Goal: Task Accomplishment & Management: Complete application form

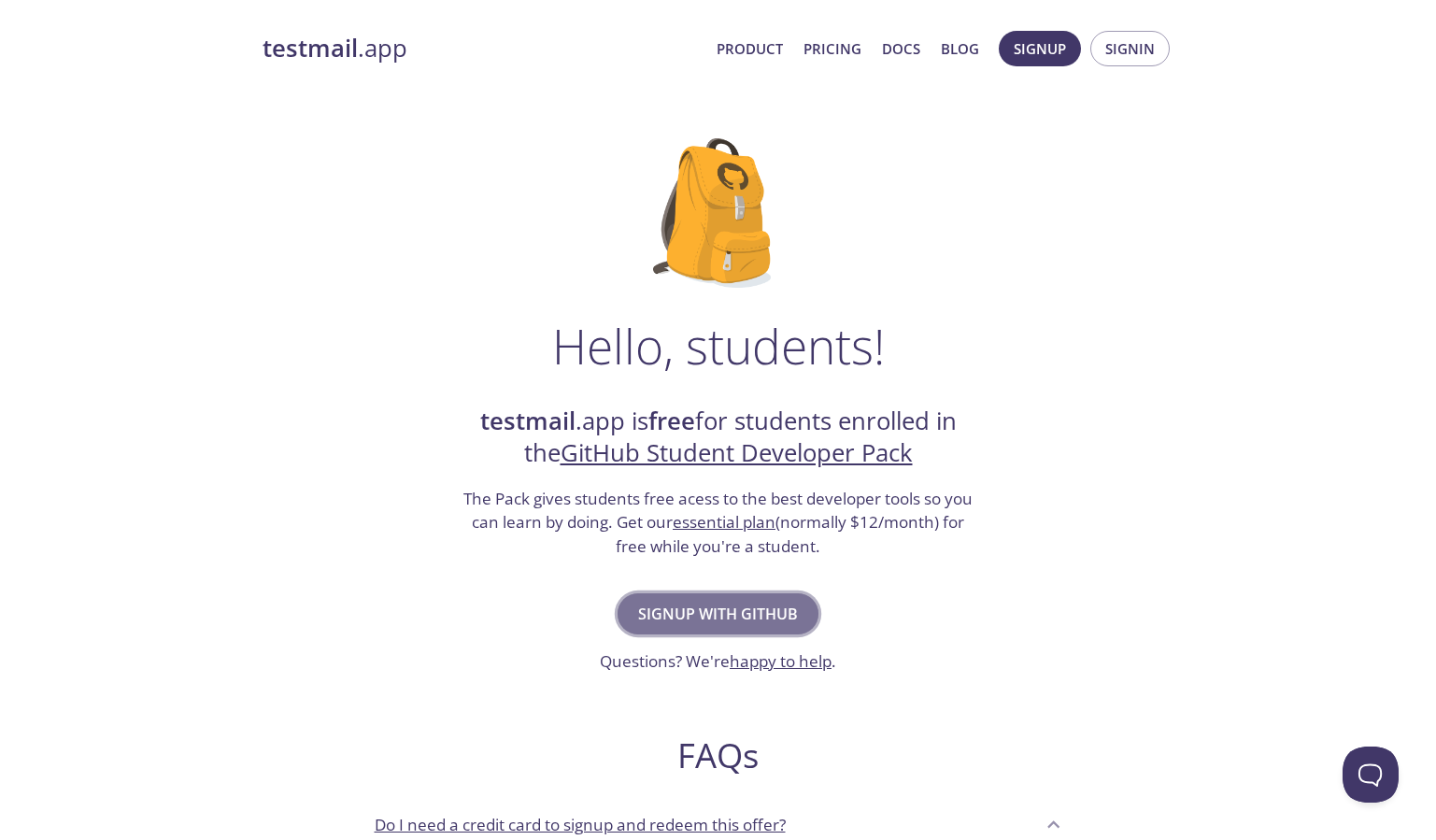
click at [790, 607] on span "Signup with GitHub" at bounding box center [717, 613] width 159 height 26
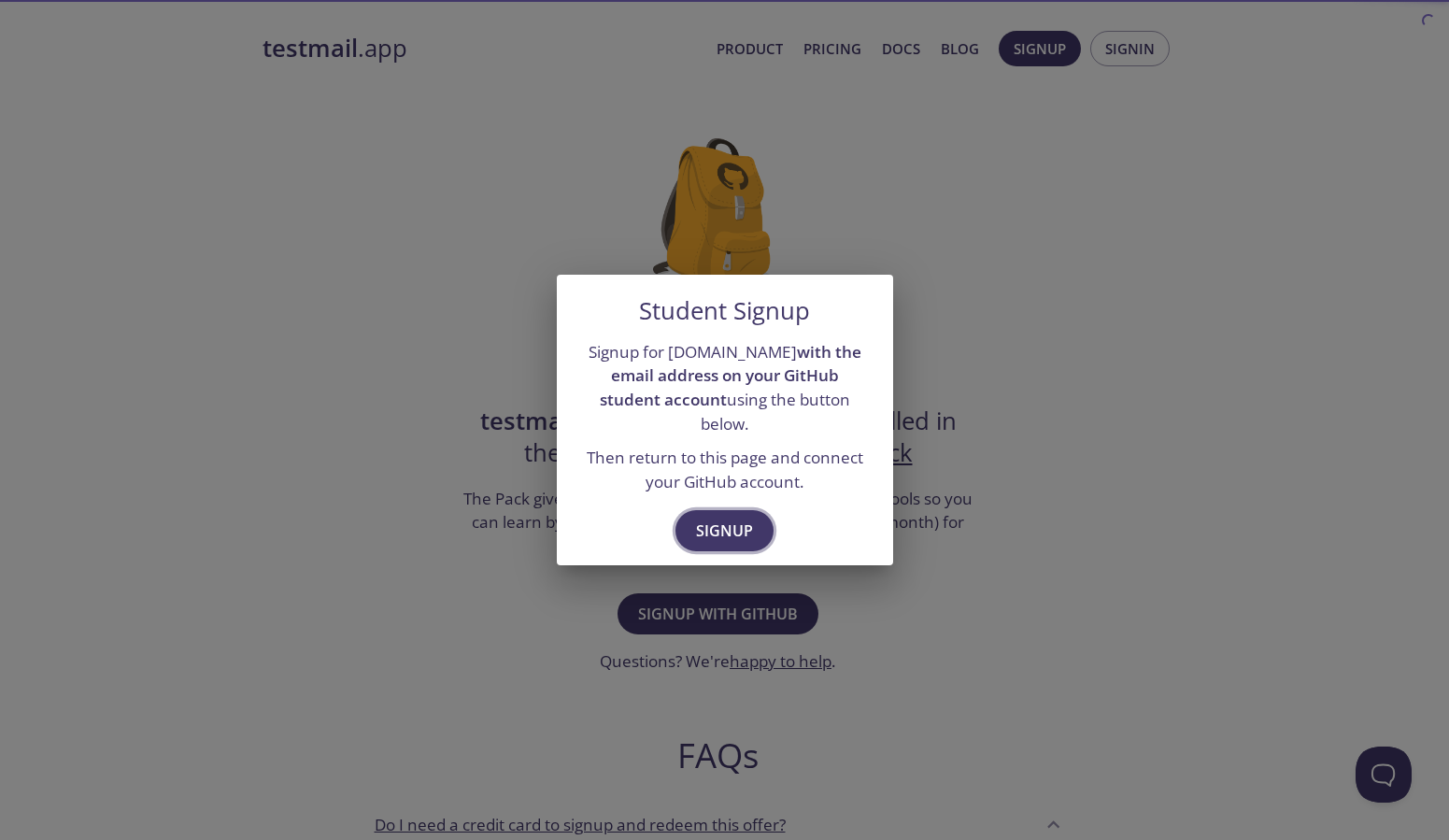
click at [737, 517] on span "Signup" at bounding box center [724, 530] width 57 height 26
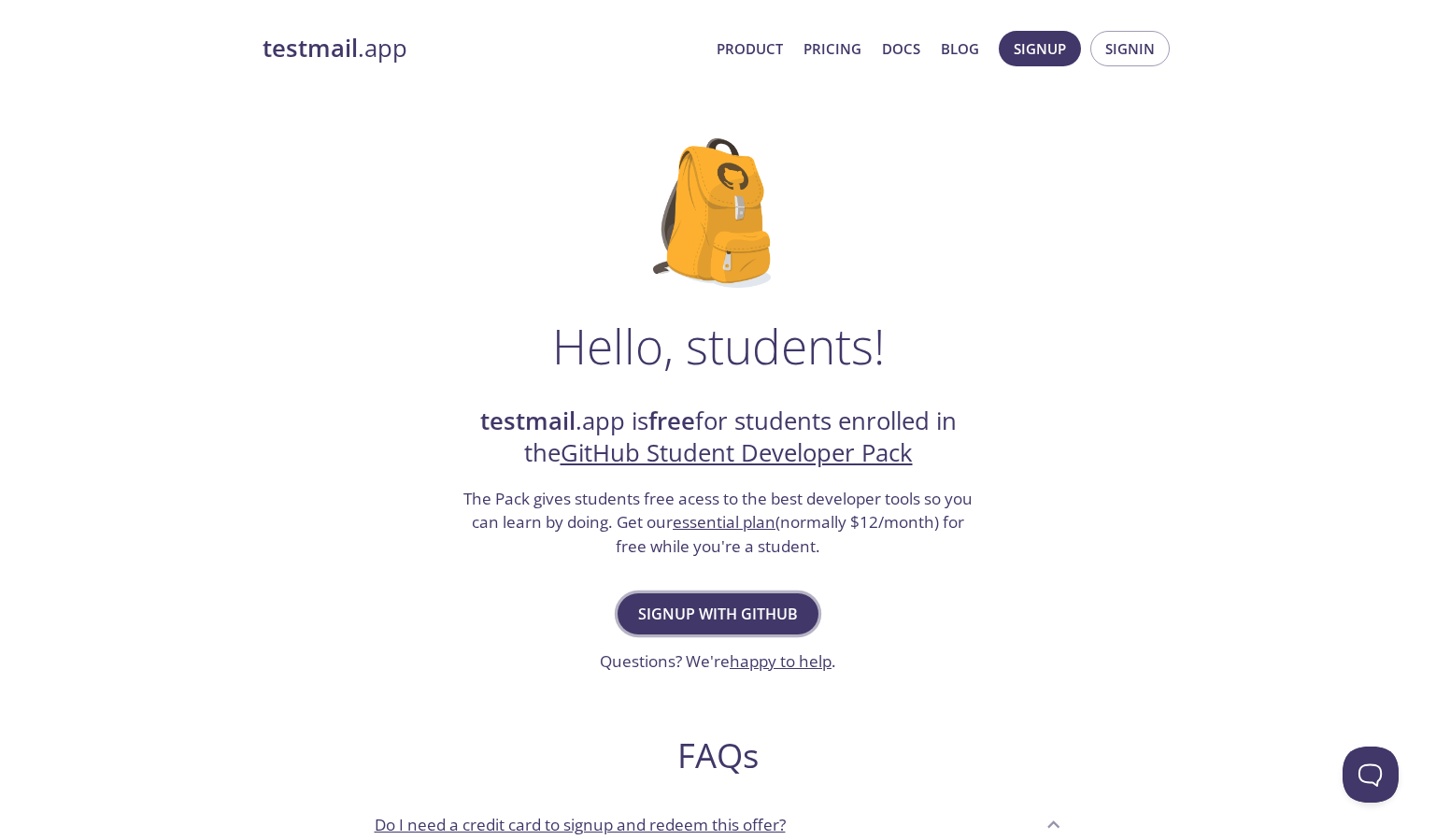
click at [752, 608] on span "Signup with GitHub" at bounding box center [717, 613] width 159 height 26
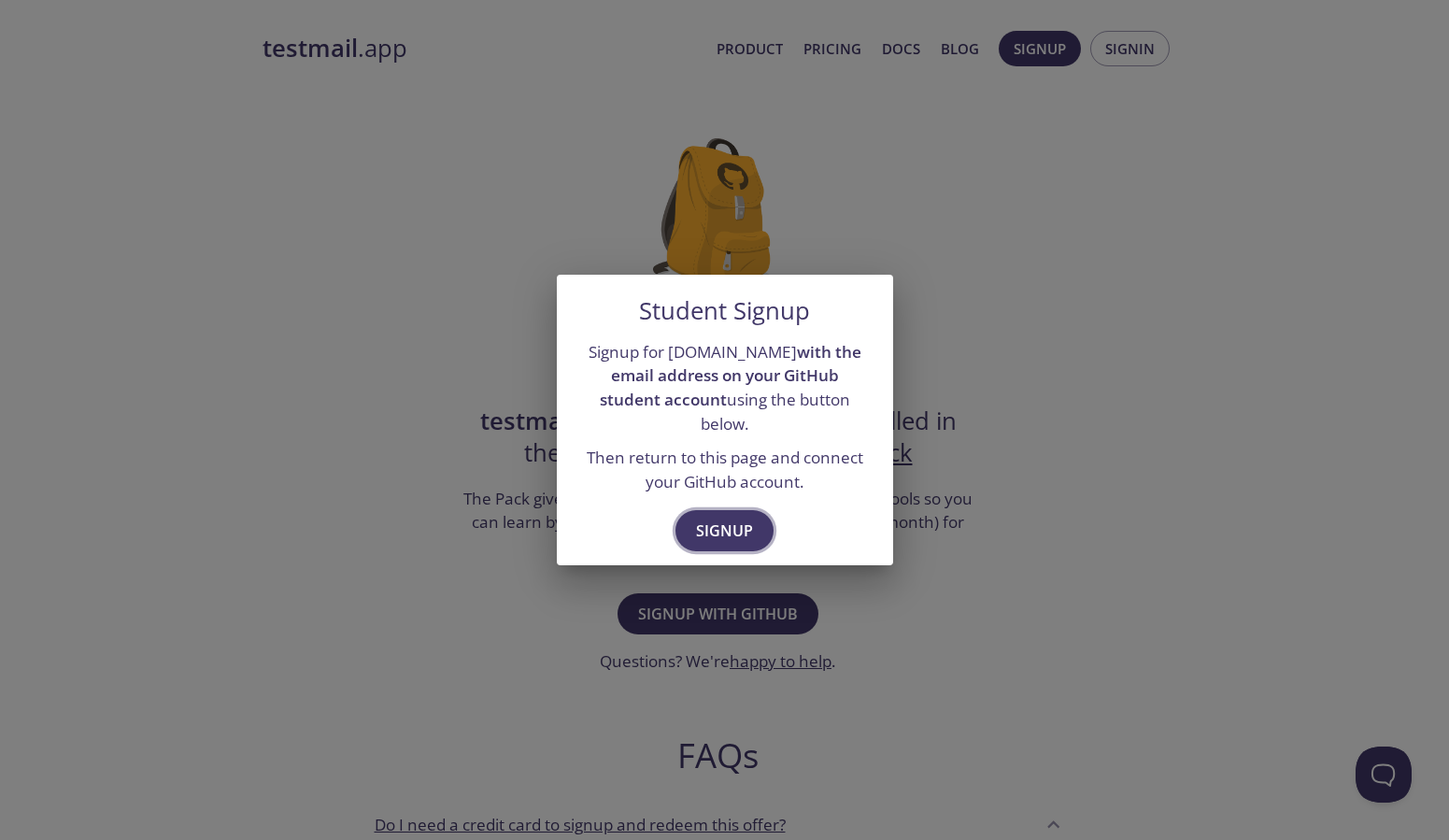
click at [710, 517] on span "Signup" at bounding box center [724, 530] width 57 height 26
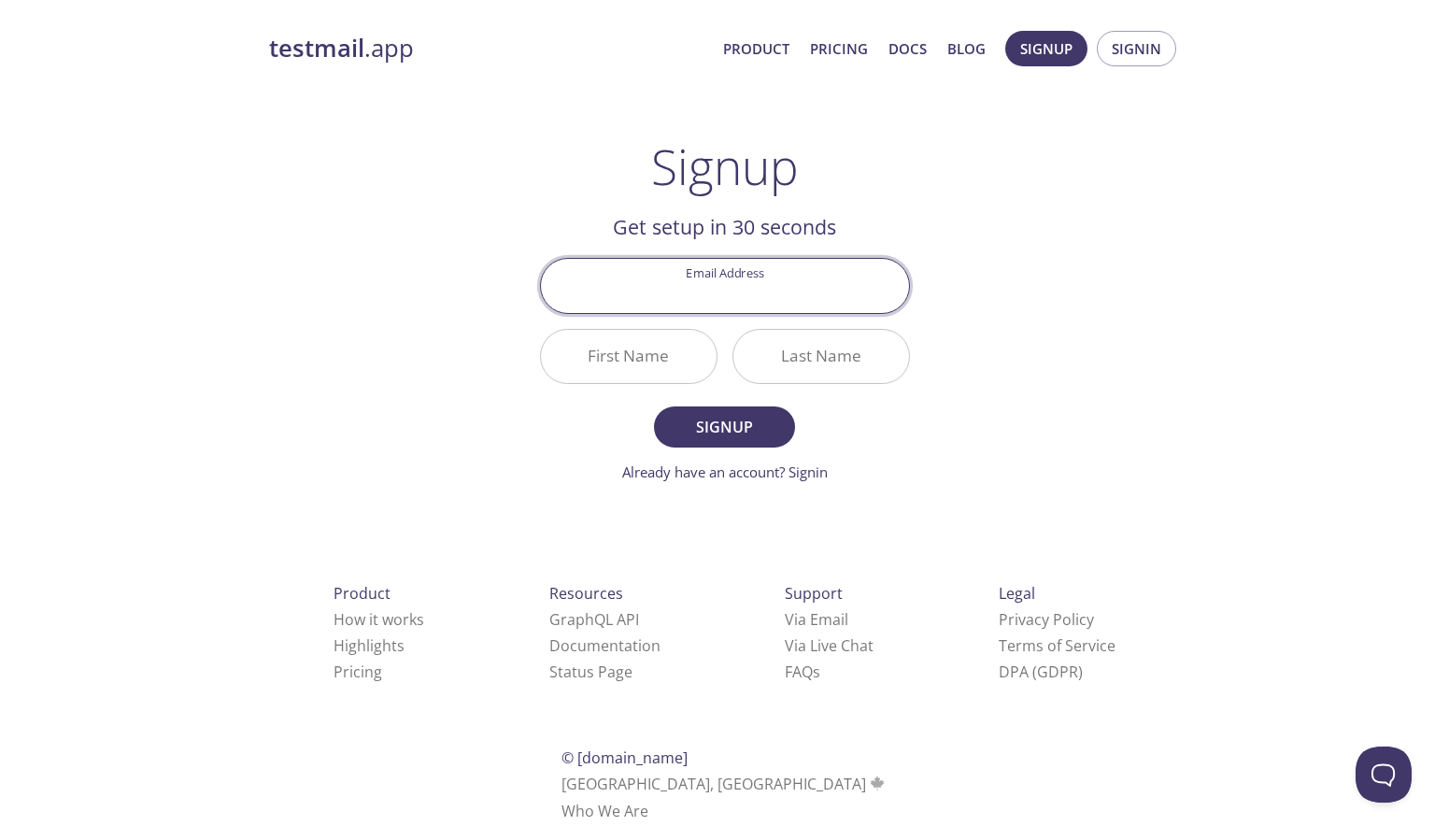
click at [895, 294] on input "Email Address" at bounding box center [725, 285] width 368 height 53
click at [890, 291] on input "Email Address" at bounding box center [725, 285] width 368 height 53
click at [896, 290] on input "Email Address" at bounding box center [725, 285] width 368 height 53
click at [892, 290] on input "Email Address" at bounding box center [725, 285] width 368 height 53
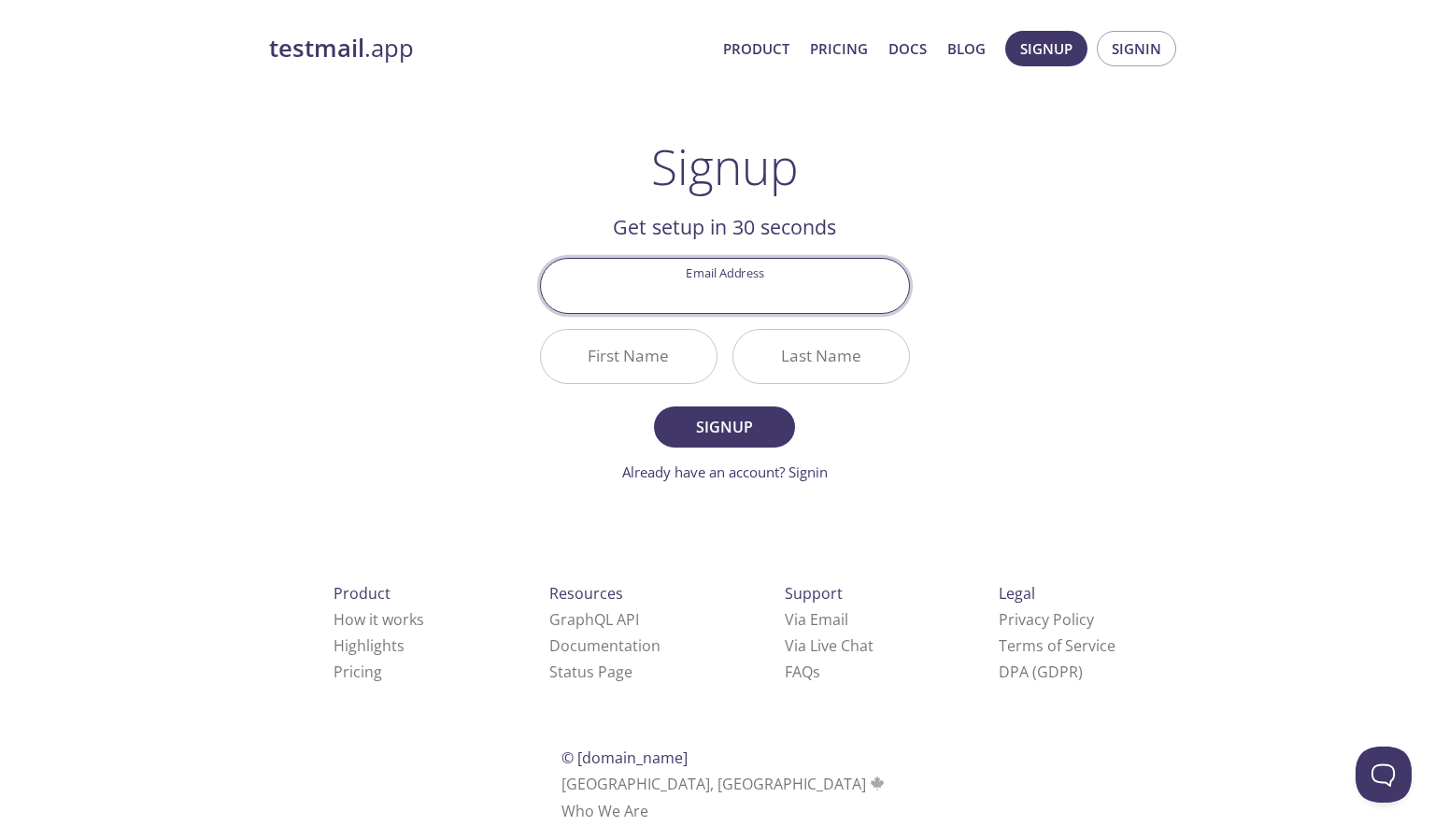
click at [892, 290] on input "Email Address" at bounding box center [725, 285] width 368 height 53
click at [808, 474] on link "Already have an account? Signin" at bounding box center [724, 472] width 205 height 19
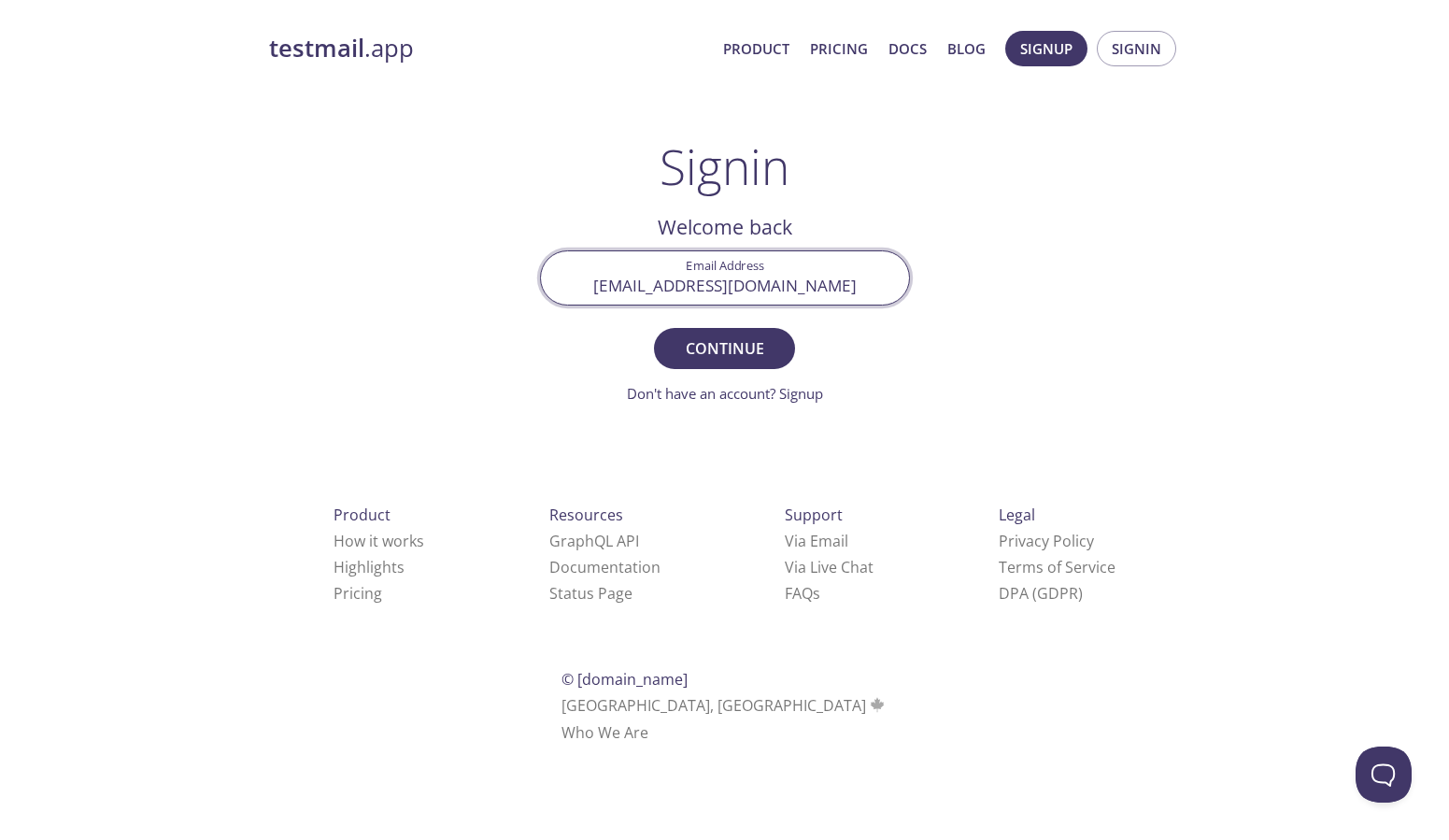
type input "[EMAIL_ADDRESS][DOMAIN_NAME]"
click at [724, 347] on button "Continue" at bounding box center [724, 347] width 140 height 41
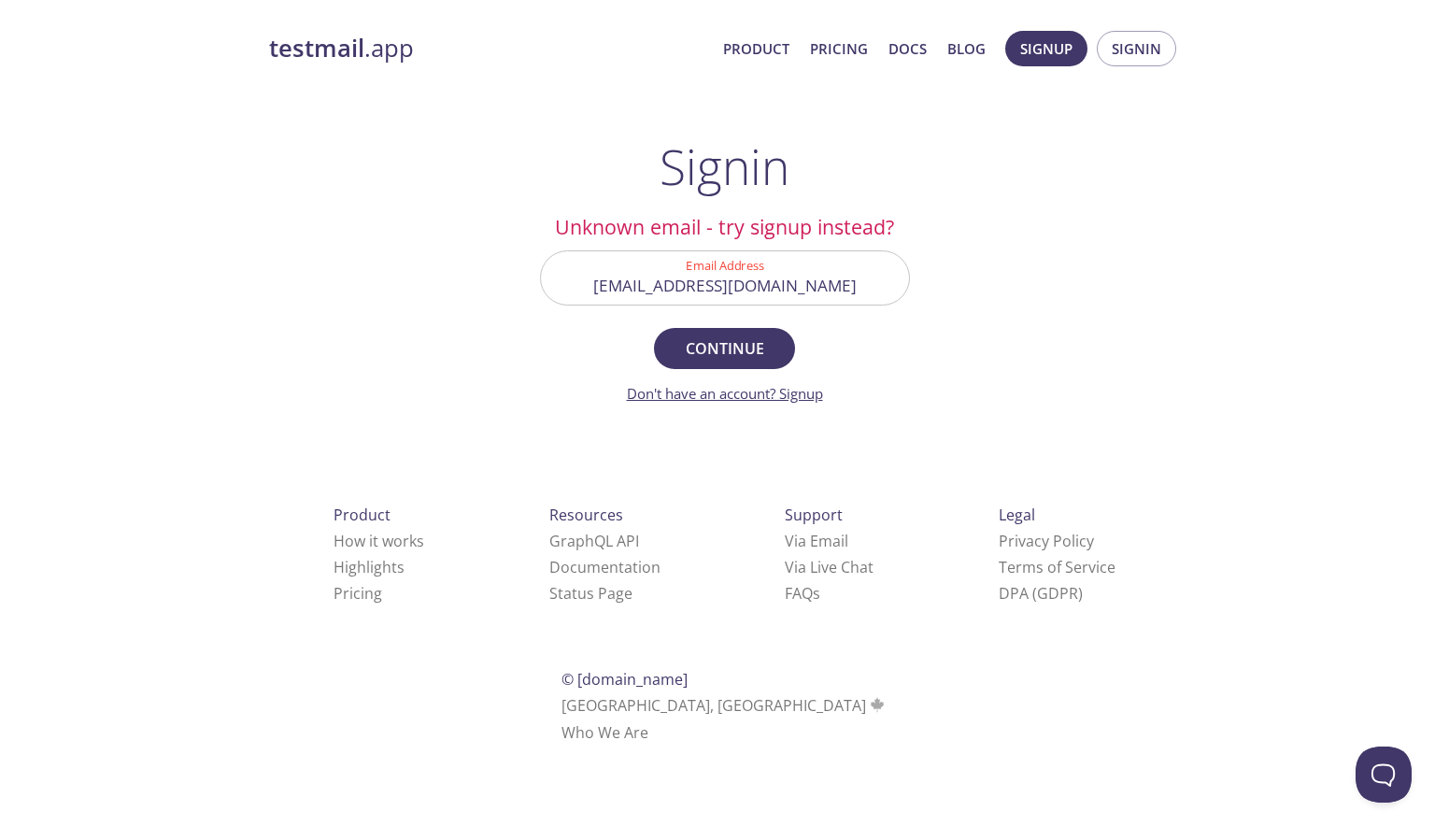
click at [803, 393] on link "Don't have an account? Signup" at bounding box center [724, 393] width 196 height 19
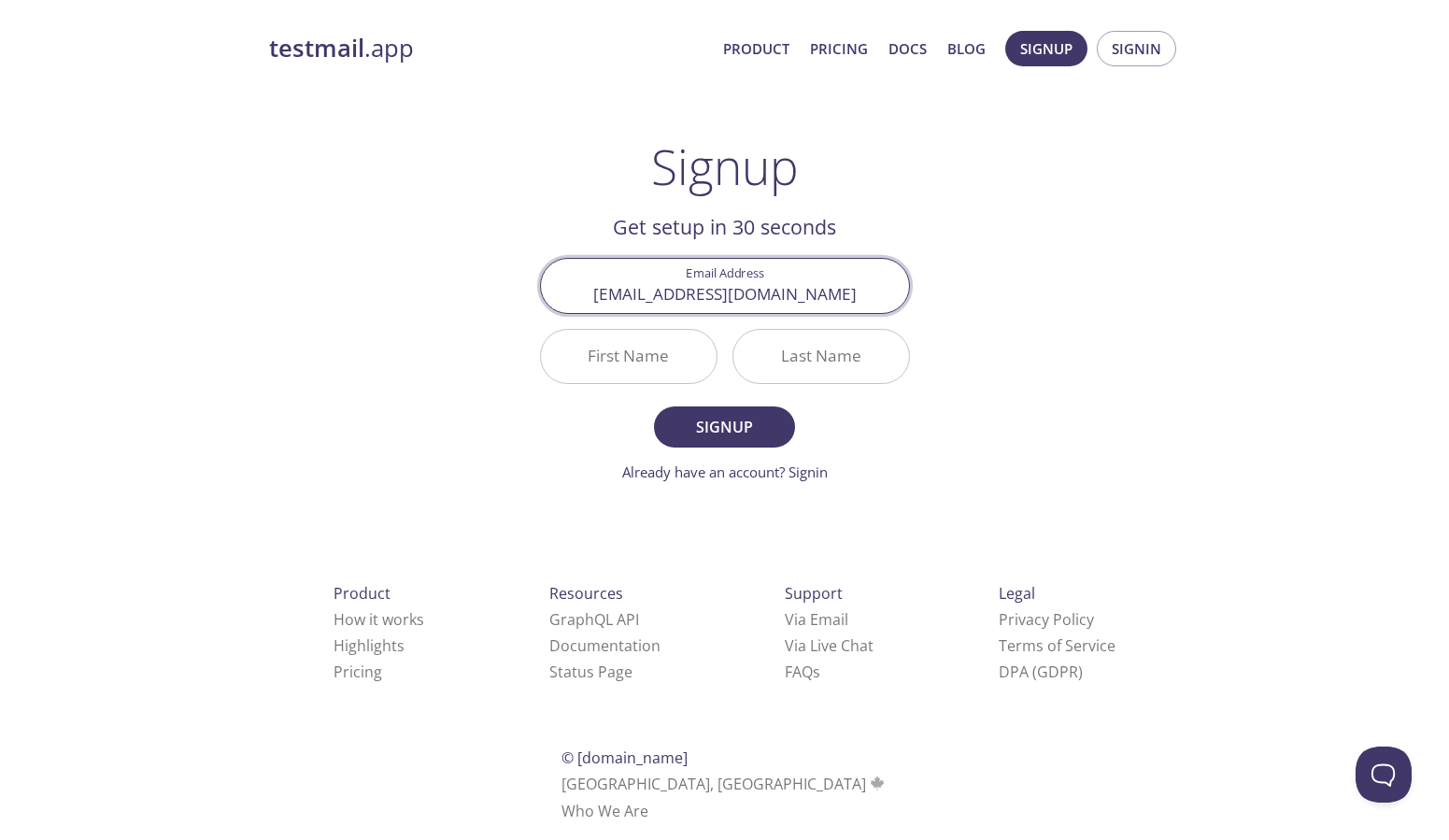
type input "[EMAIL_ADDRESS][DOMAIN_NAME]"
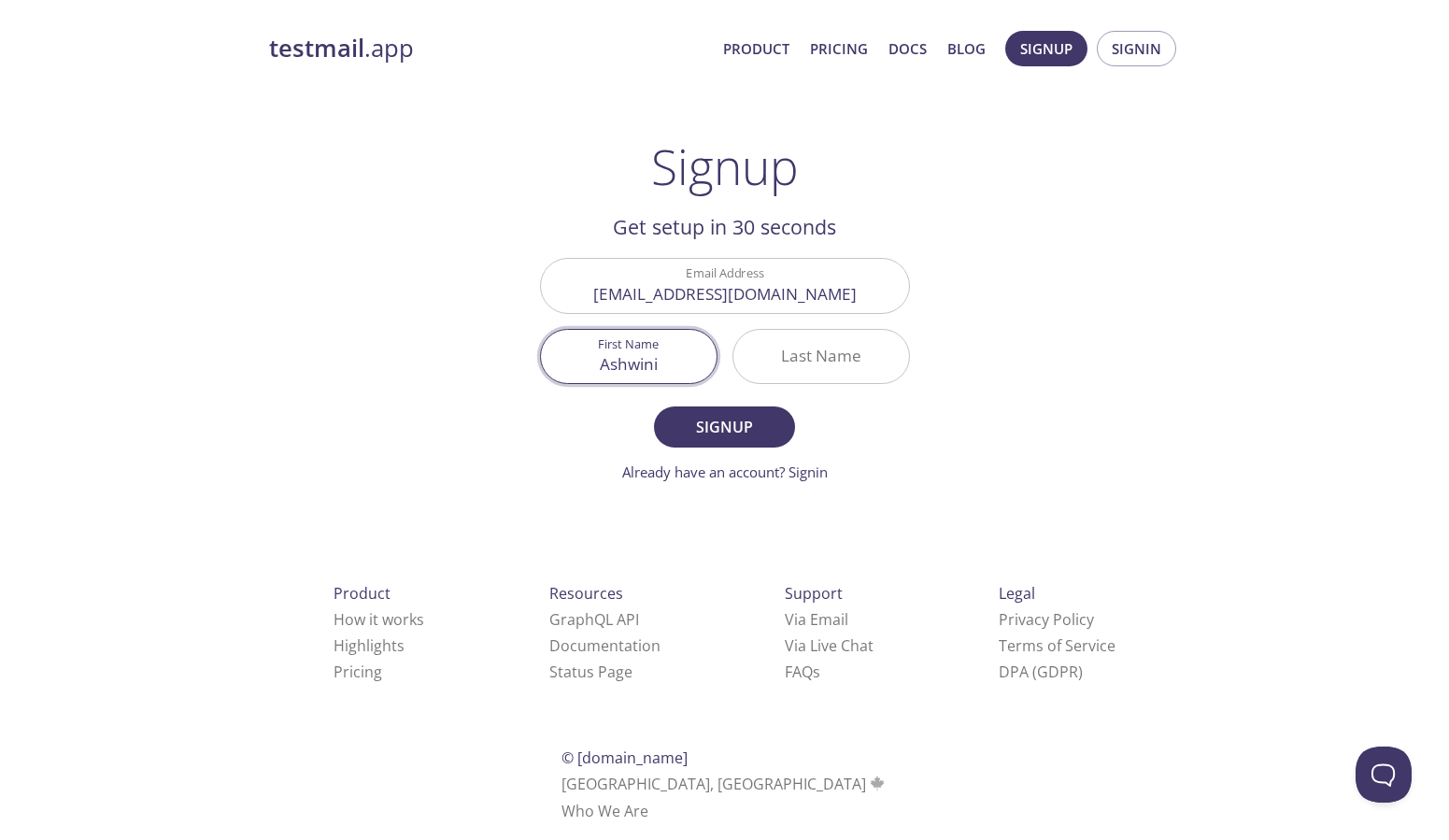
type input "Ashwini"
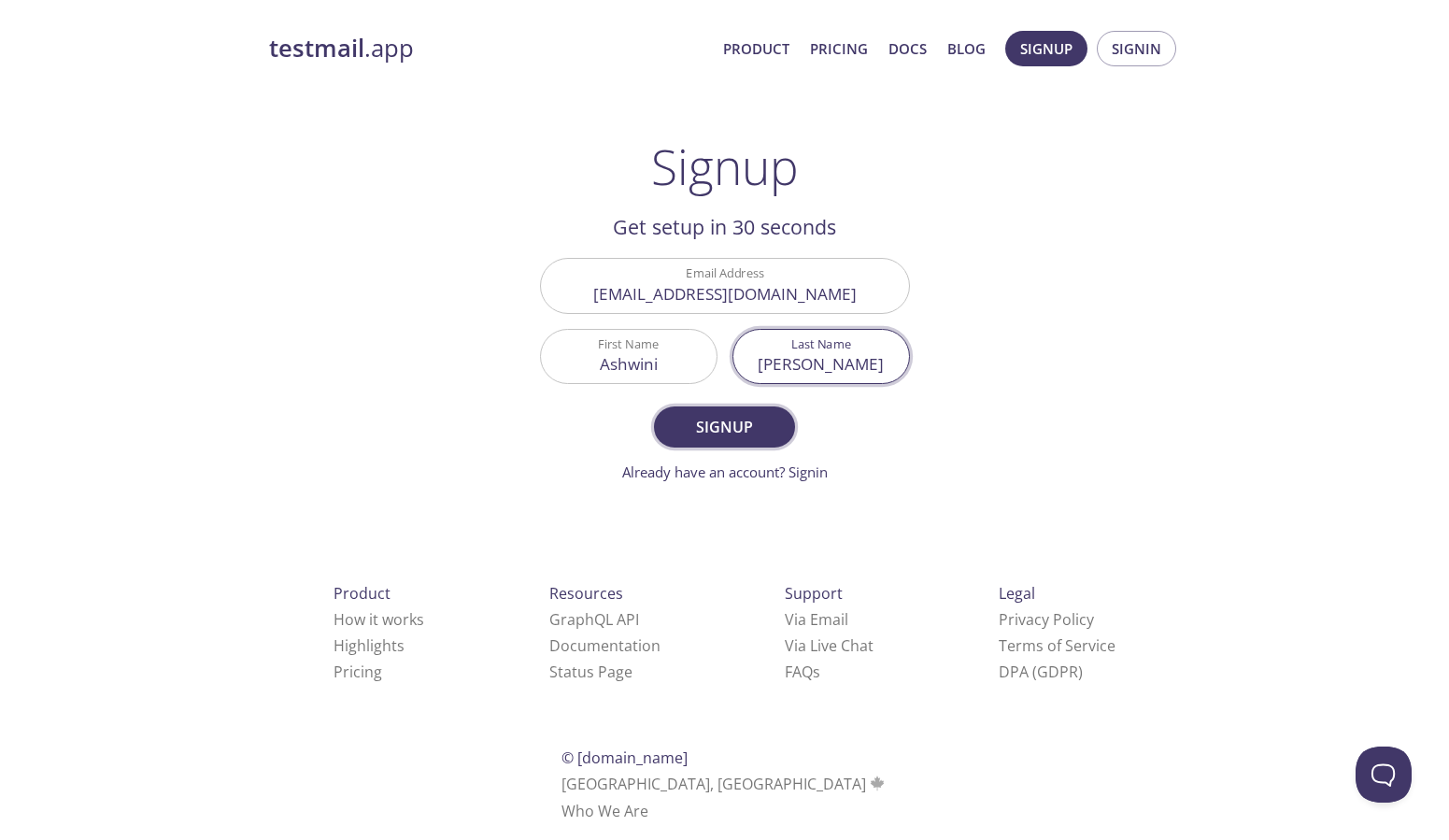
type input "[PERSON_NAME]"
click at [721, 427] on span "Signup" at bounding box center [724, 426] width 99 height 26
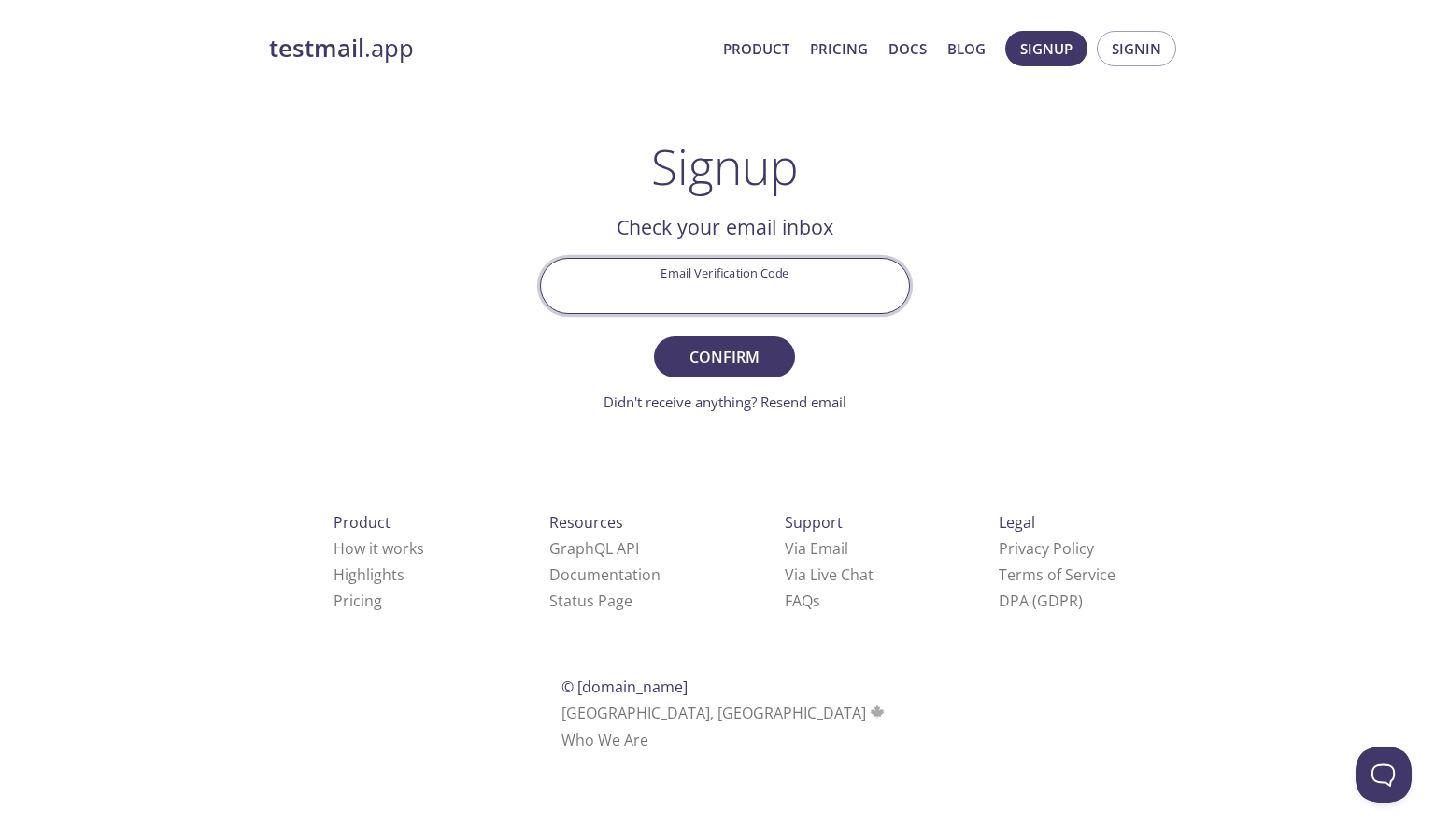
click at [788, 260] on input "Email Verification Code" at bounding box center [725, 285] width 368 height 53
type input "UUB6RH7"
click at [753, 356] on span "Confirm" at bounding box center [724, 356] width 99 height 26
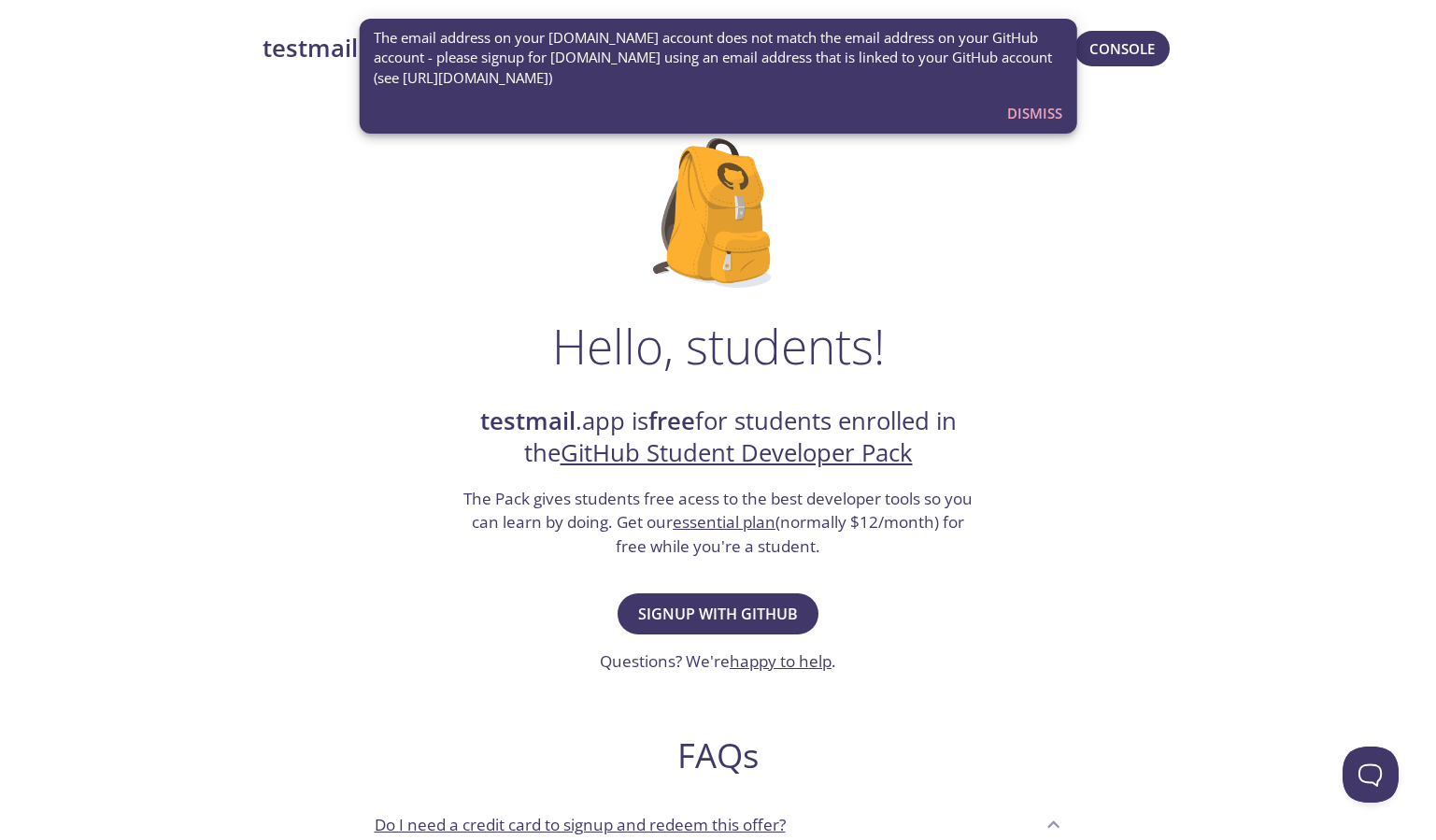
click at [1031, 115] on span "Dismiss" at bounding box center [1035, 113] width 55 height 24
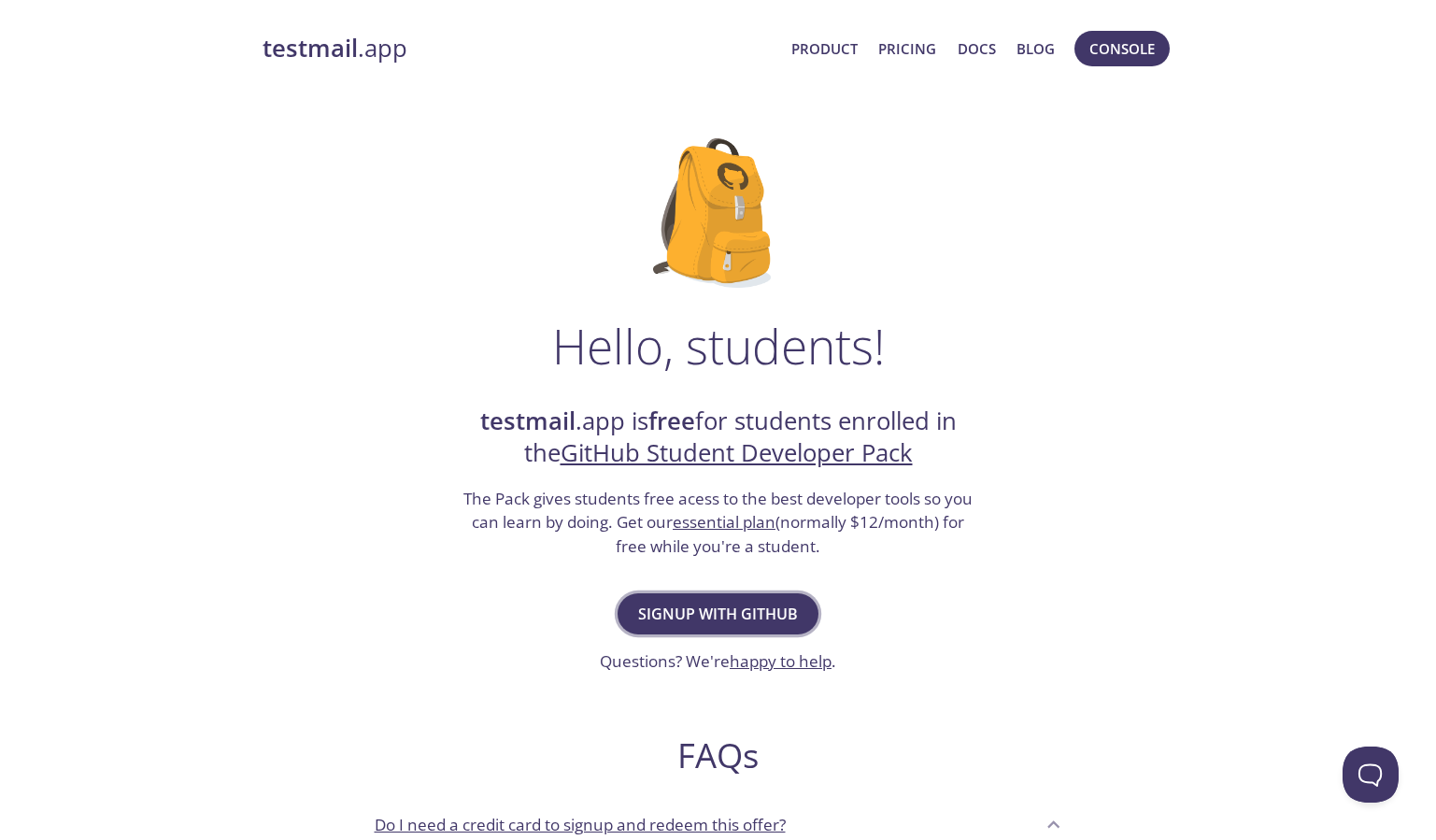
click at [761, 615] on span "Signup with GitHub" at bounding box center [717, 613] width 159 height 26
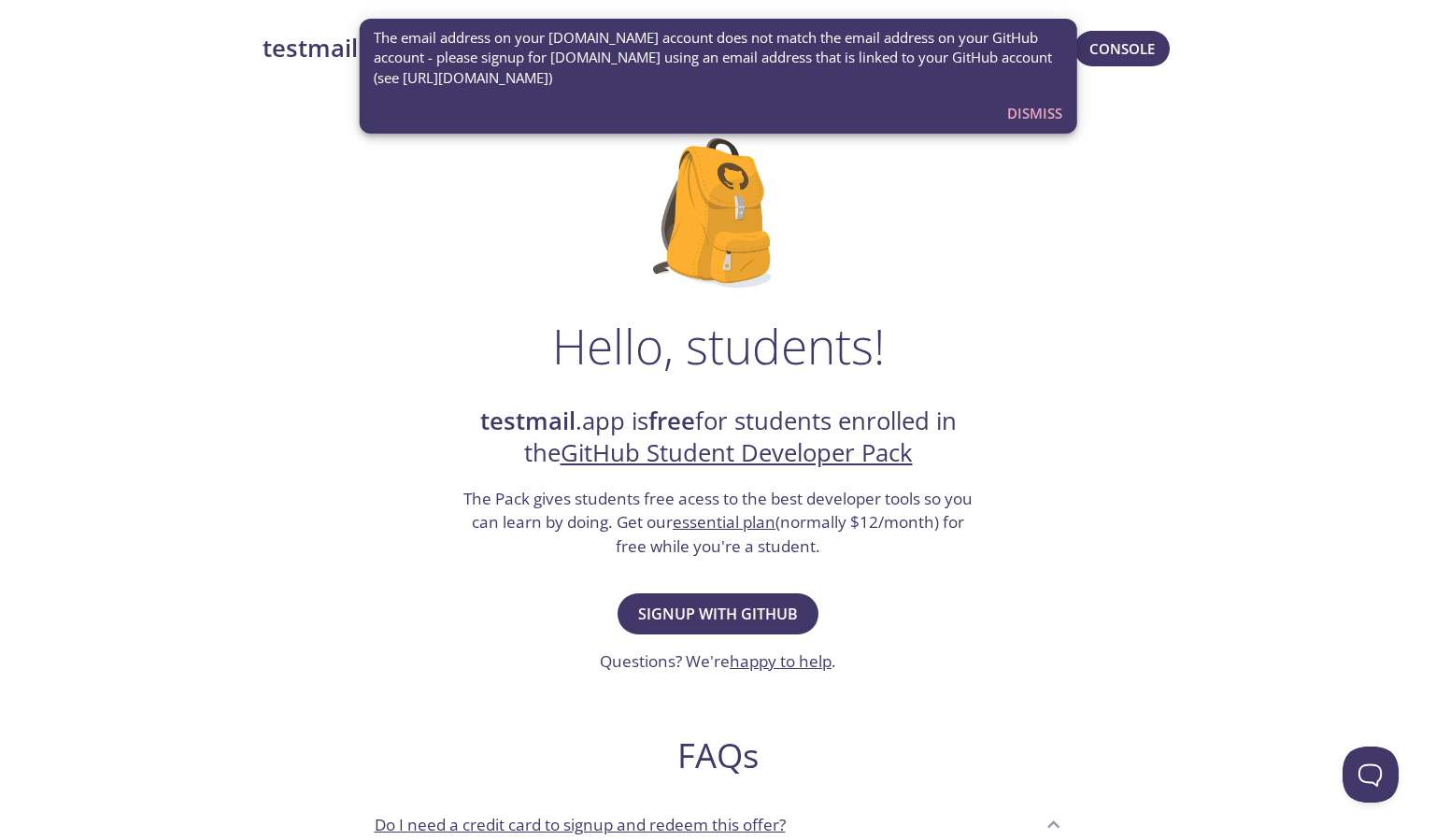
click at [1028, 109] on span "Dismiss" at bounding box center [1035, 113] width 55 height 24
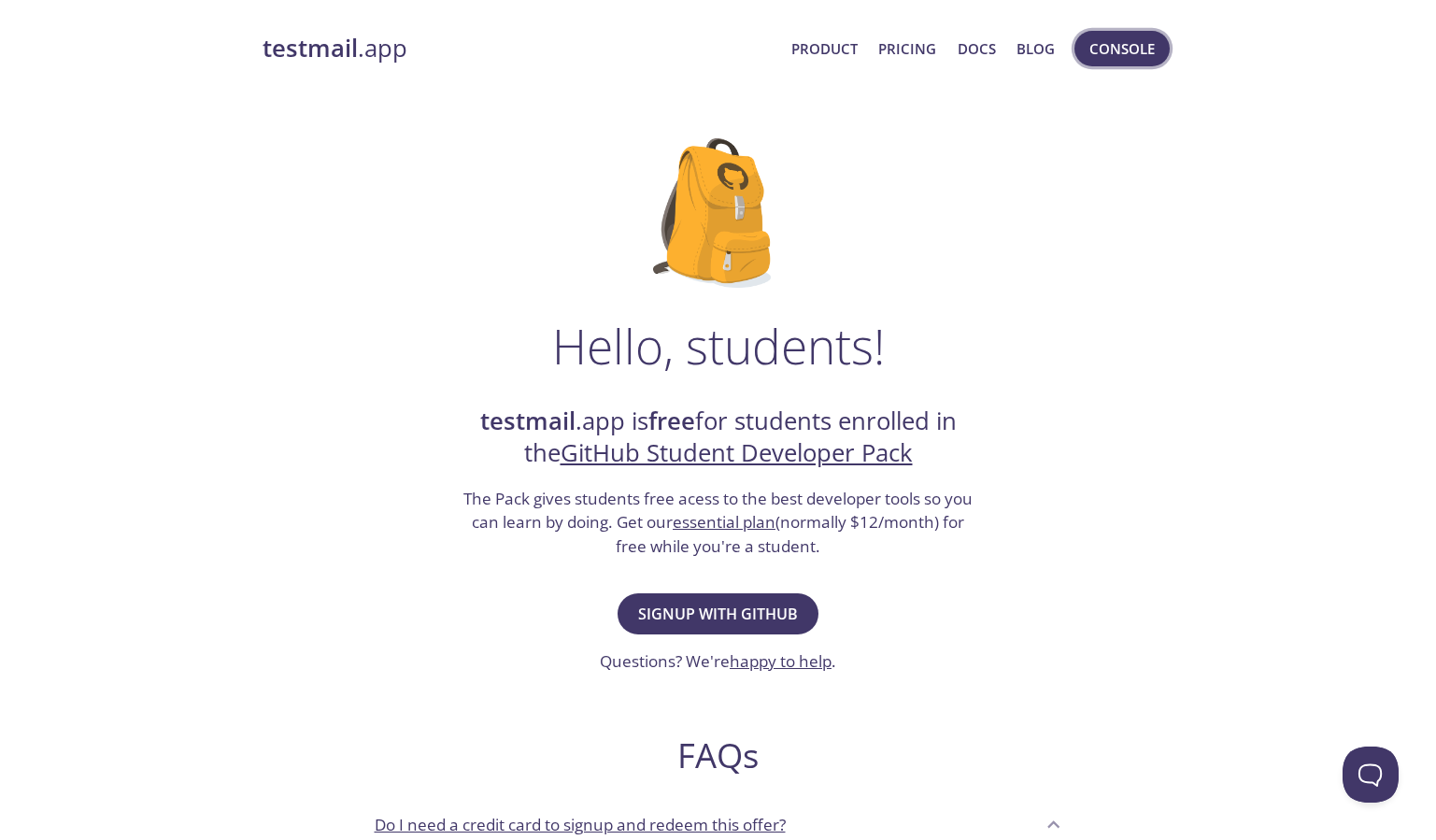
click at [1132, 44] on span "Console" at bounding box center [1122, 48] width 65 height 24
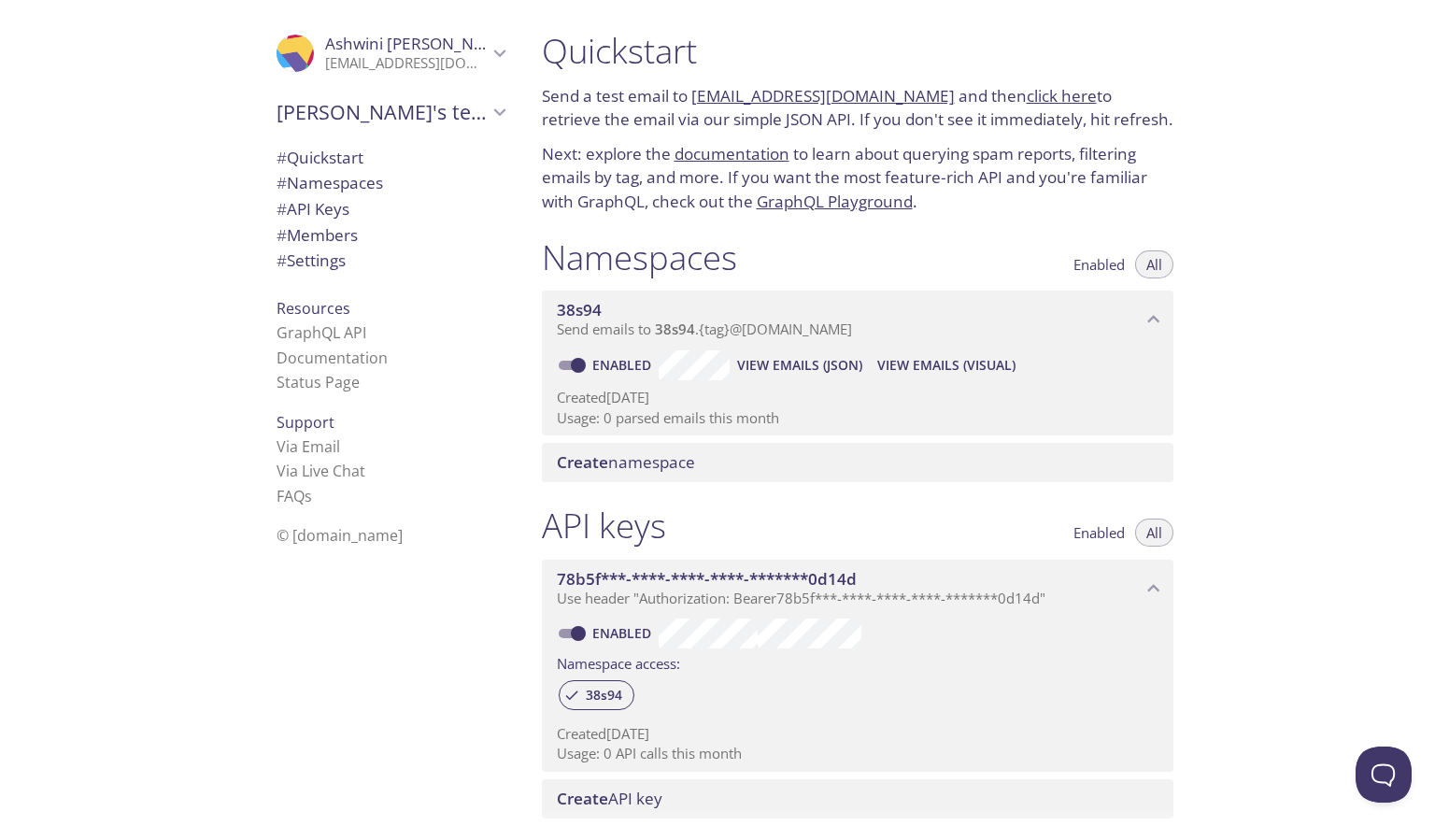
click at [490, 43] on icon "Ashwini Jindal" at bounding box center [499, 52] width 24 height 24
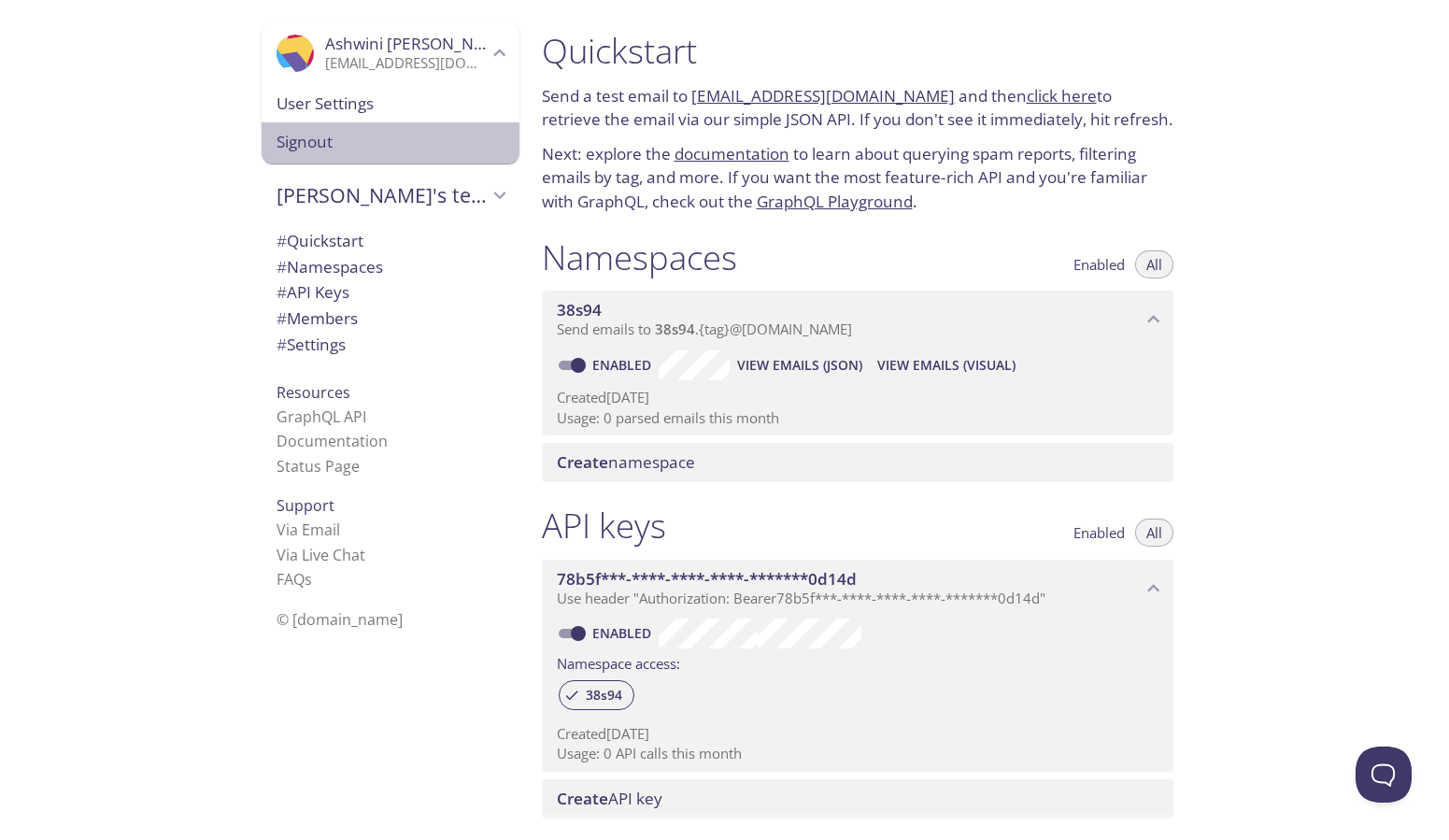
click at [290, 138] on span "Signout" at bounding box center [390, 141] width 228 height 24
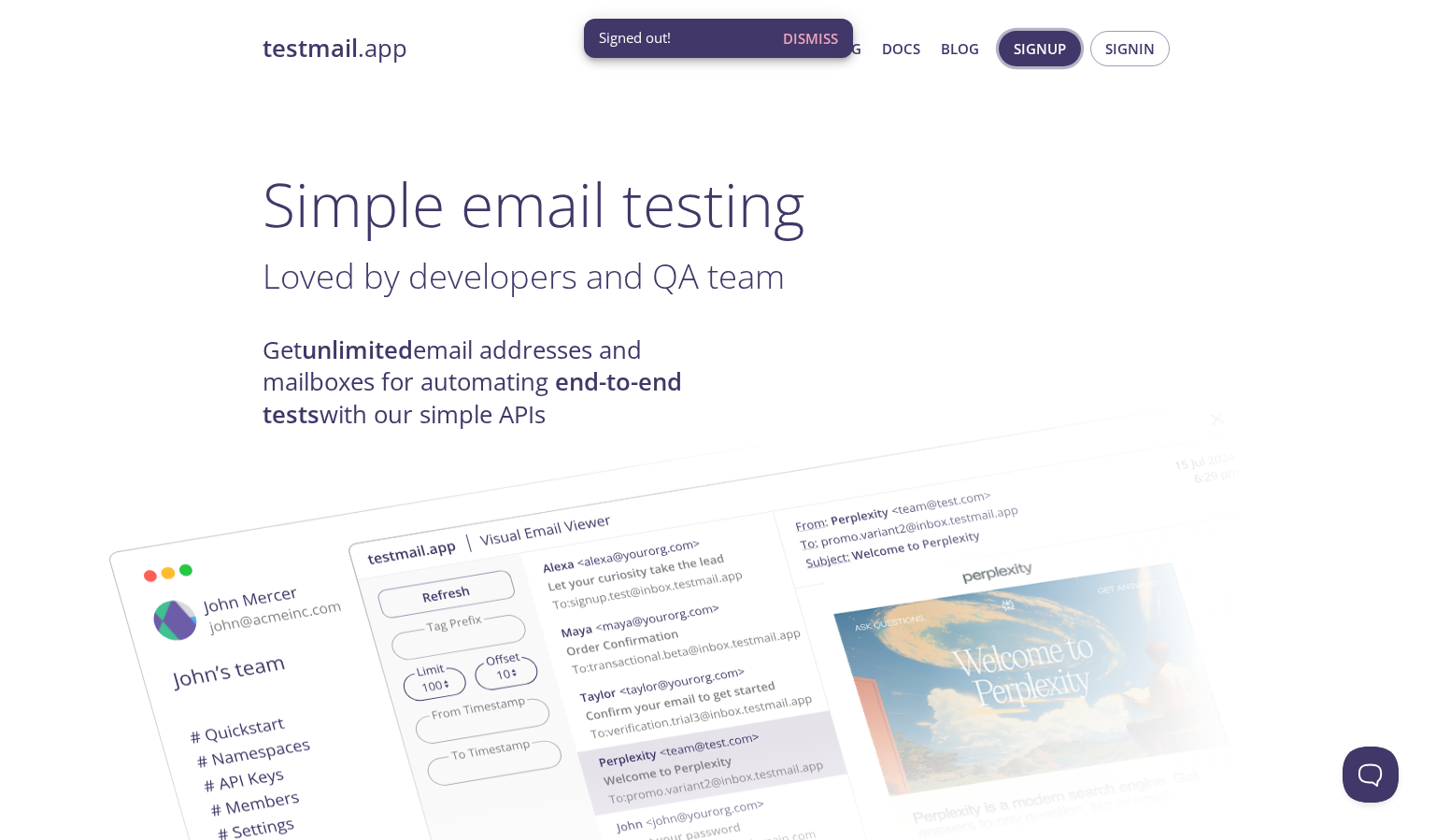
click at [1025, 54] on span "Signup" at bounding box center [1040, 48] width 53 height 24
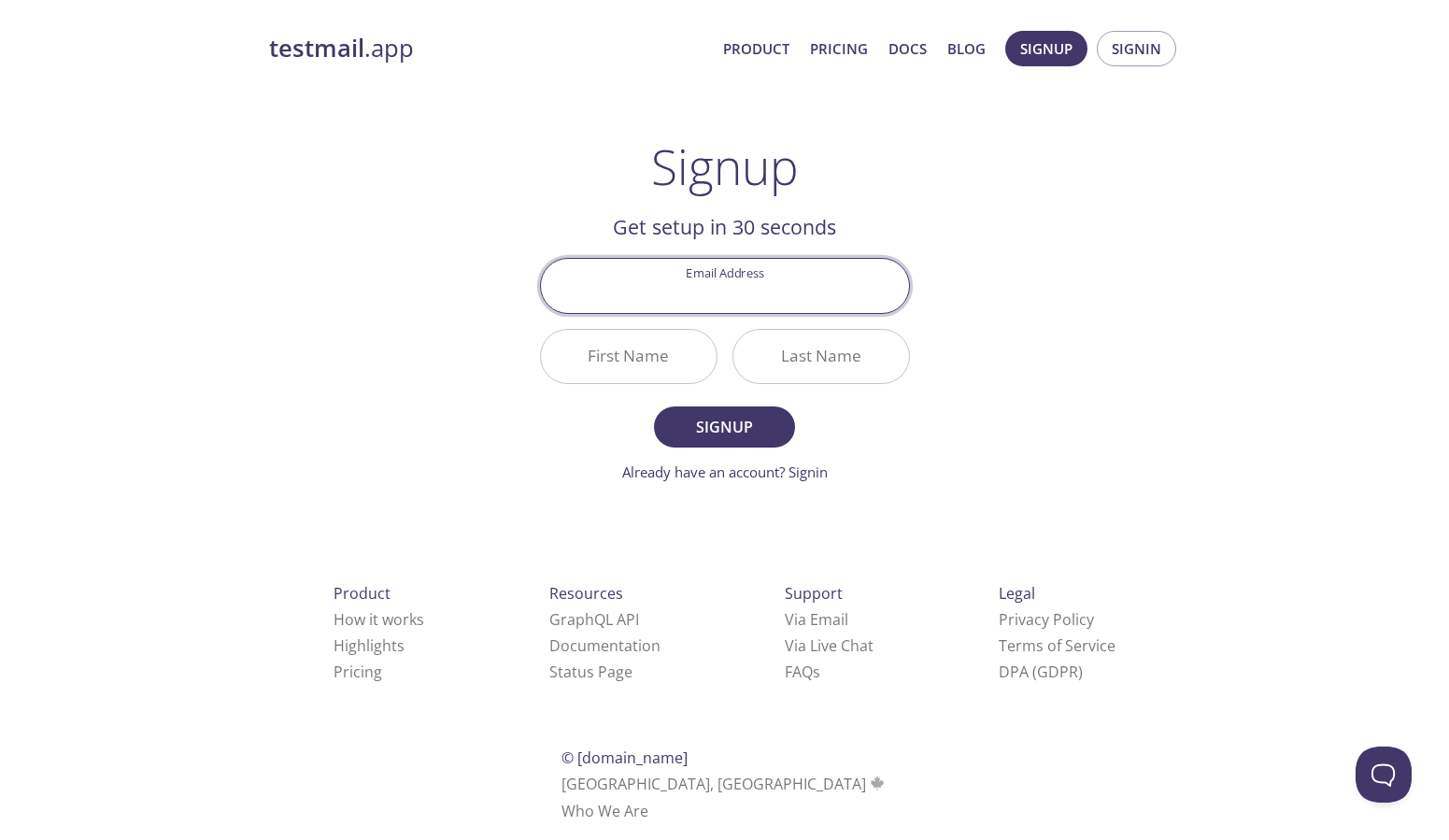
paste input "[EMAIL_ADDRESS][DOMAIN_NAME]"
type input "[EMAIL_ADDRESS][DOMAIN_NAME]"
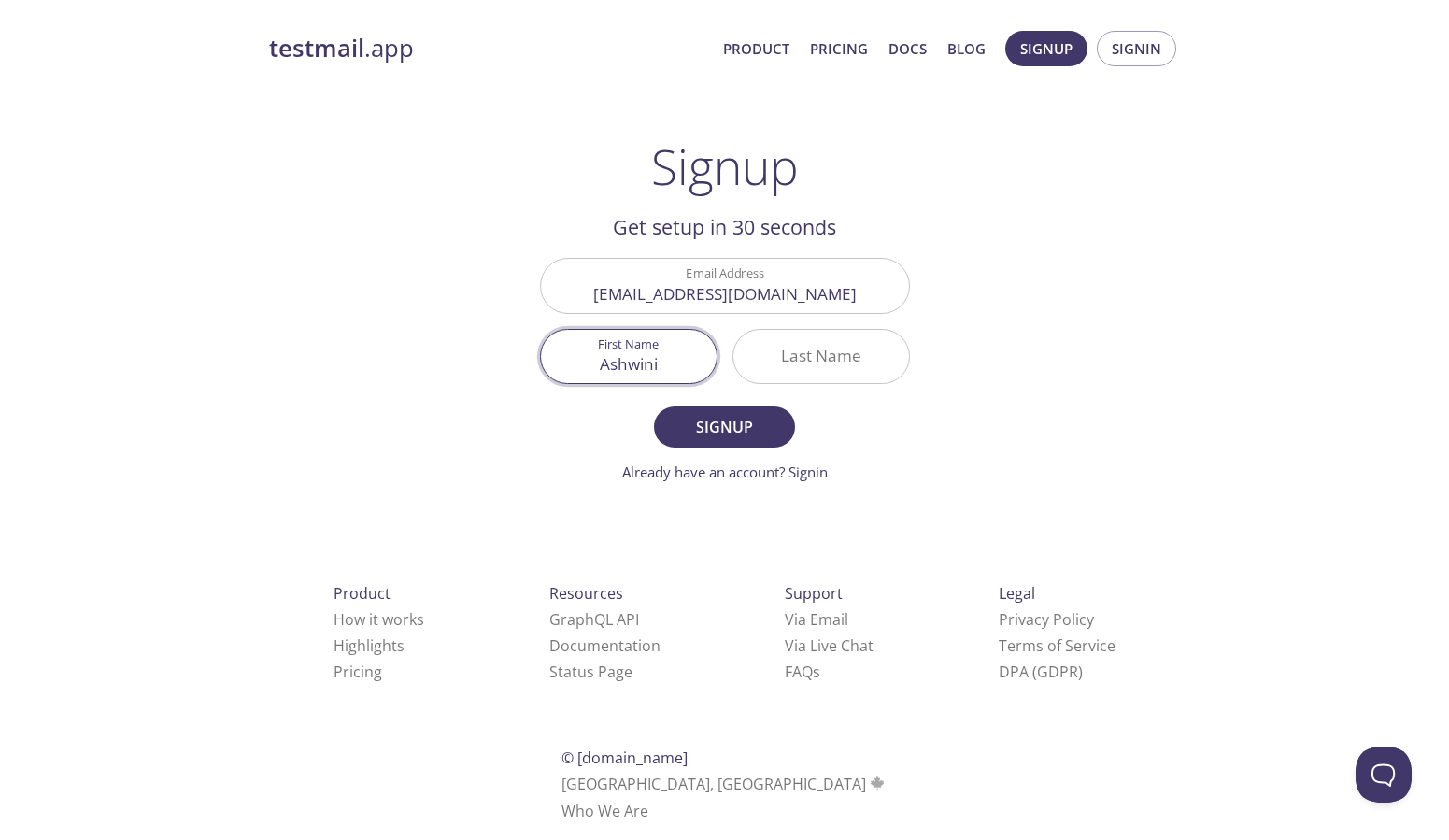
type input "Ashwini"
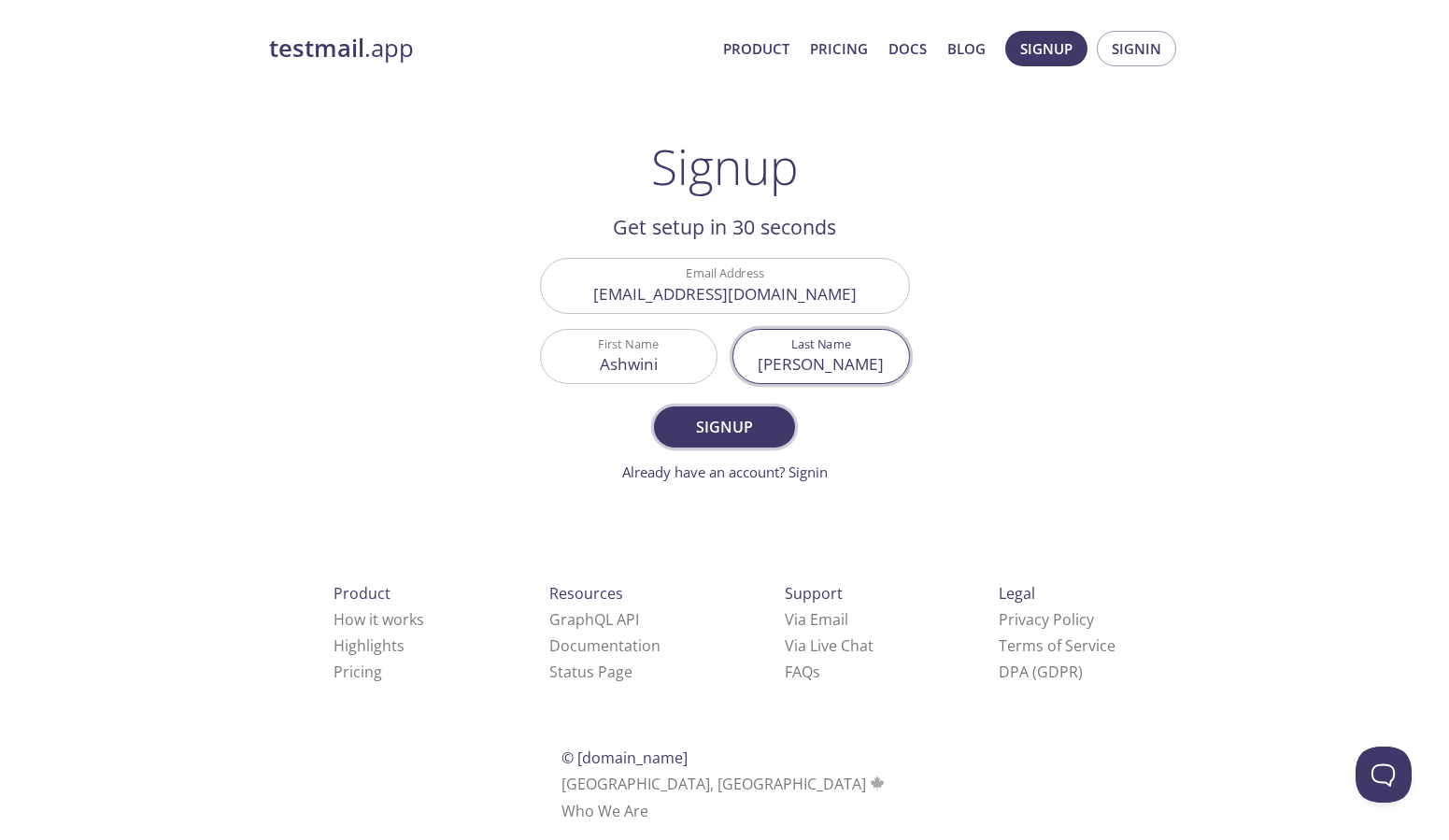
type input "[PERSON_NAME]"
click at [685, 424] on span "Signup" at bounding box center [724, 426] width 99 height 26
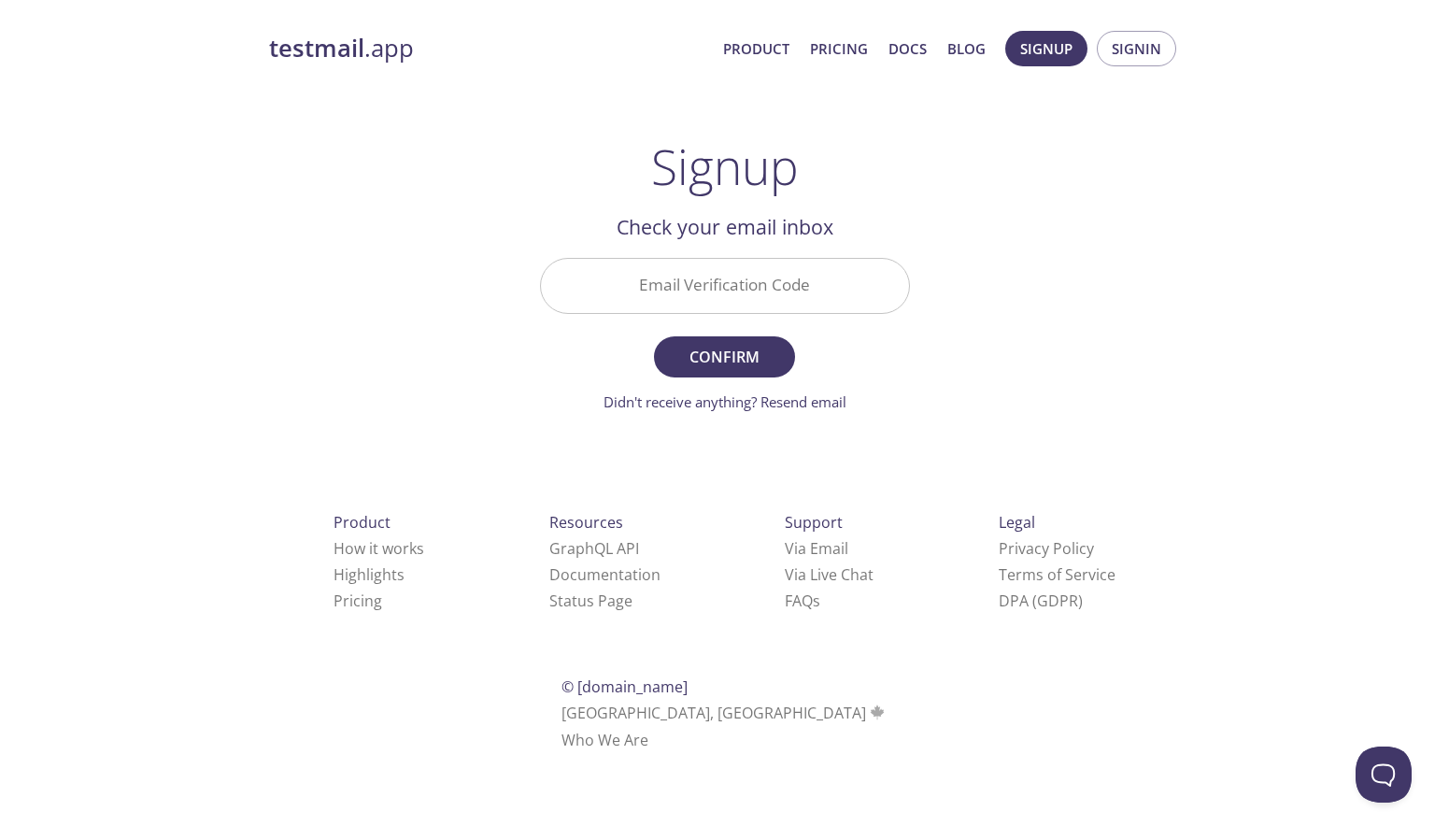
click at [845, 292] on input "Email Verification Code" at bounding box center [725, 285] width 368 height 53
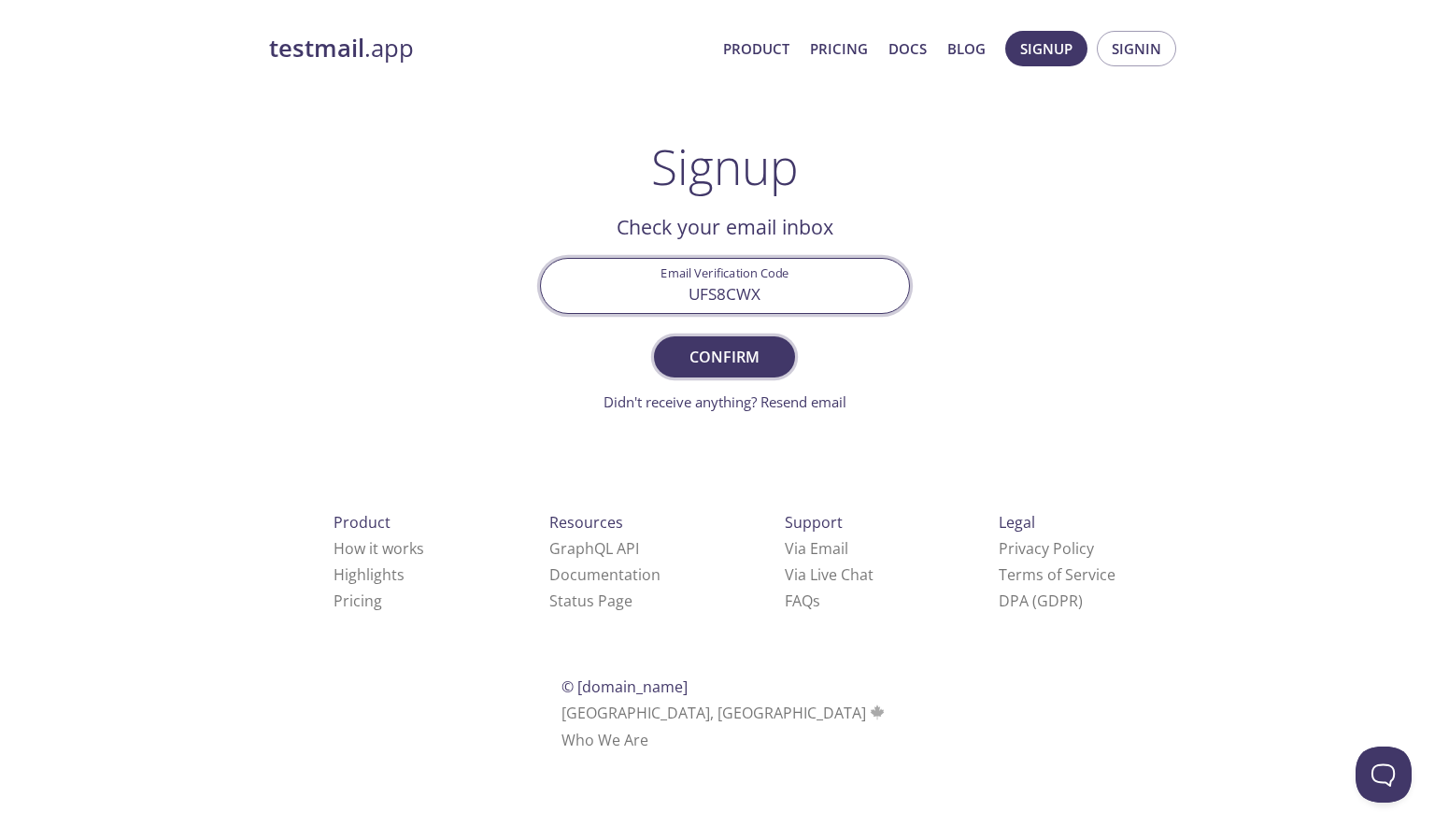
type input "UFS8CWX"
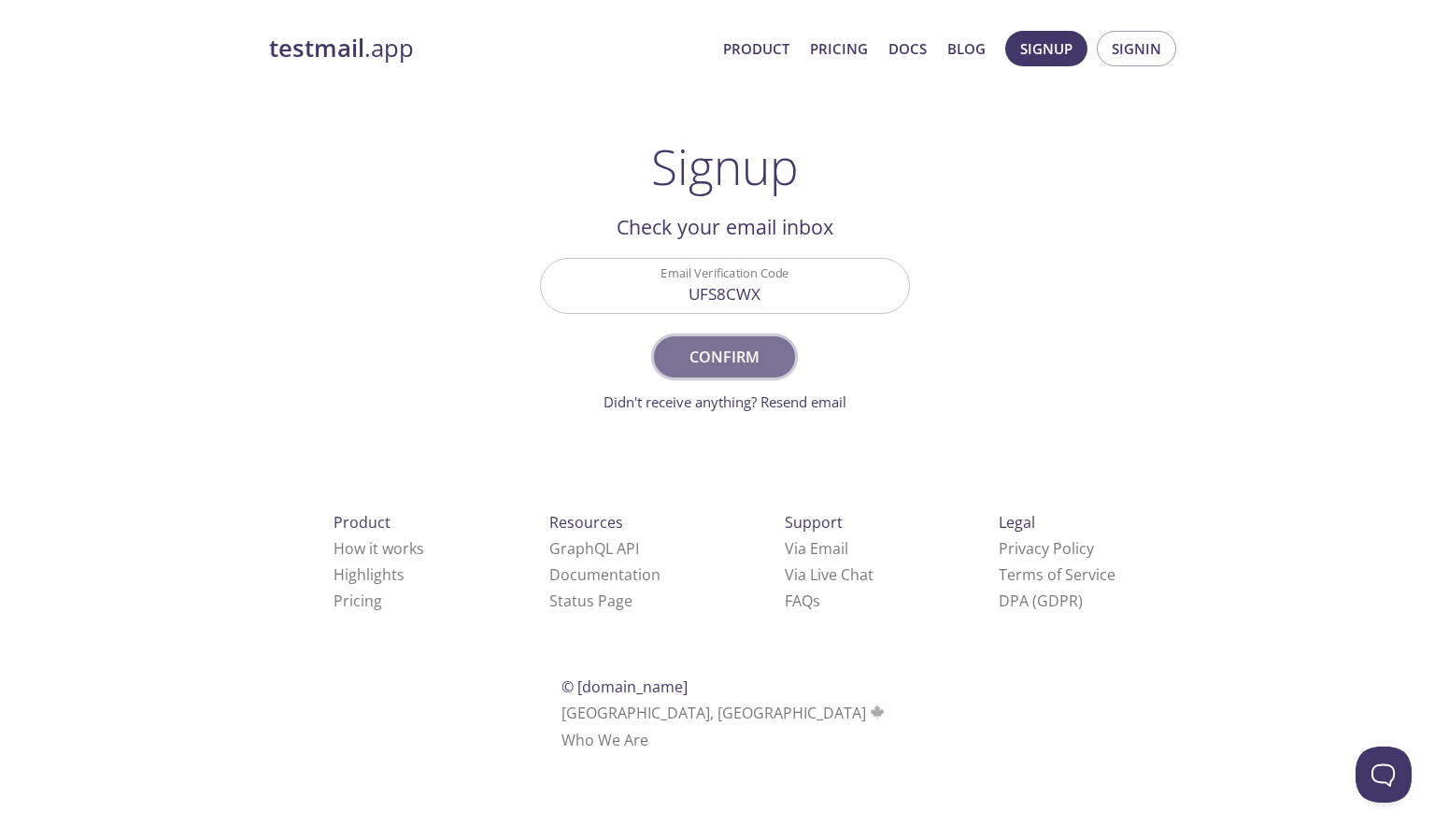
click at [718, 356] on span "Confirm" at bounding box center [724, 356] width 99 height 26
